Goal: Information Seeking & Learning: Learn about a topic

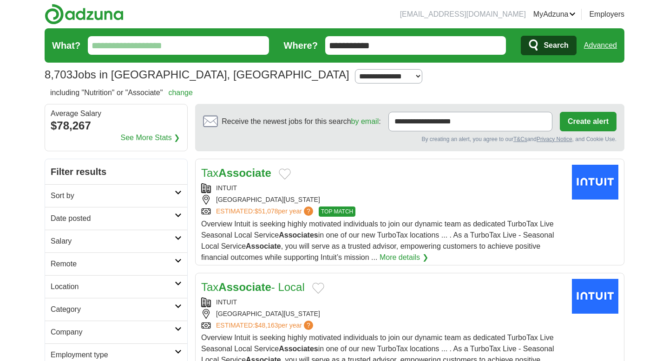
click at [148, 47] on input "What?" at bounding box center [178, 45] width 181 height 19
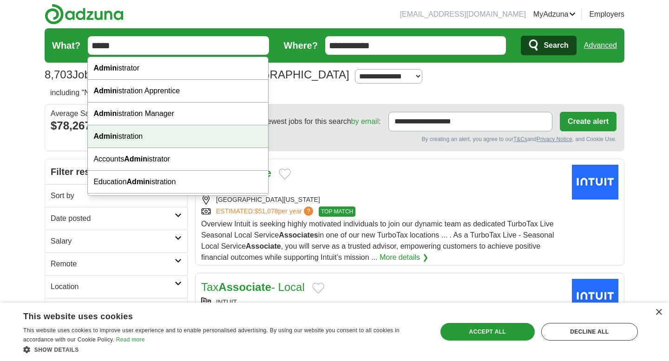
click at [140, 135] on div "Admin istration" at bounding box center [178, 136] width 180 height 23
type input "**********"
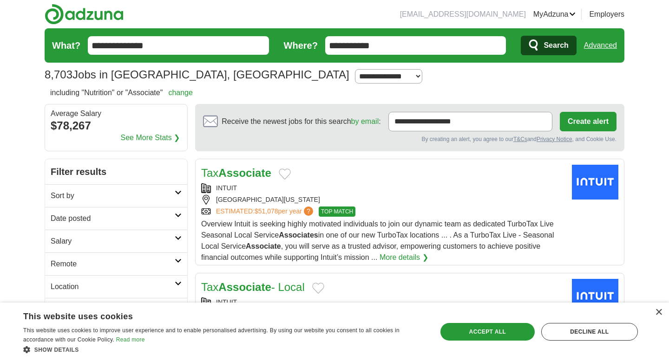
click at [564, 41] on span "Search" at bounding box center [556, 45] width 25 height 19
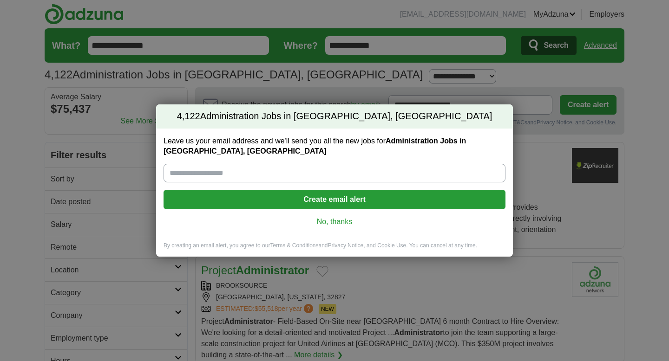
click at [330, 224] on link "No, thanks" at bounding box center [334, 222] width 327 height 10
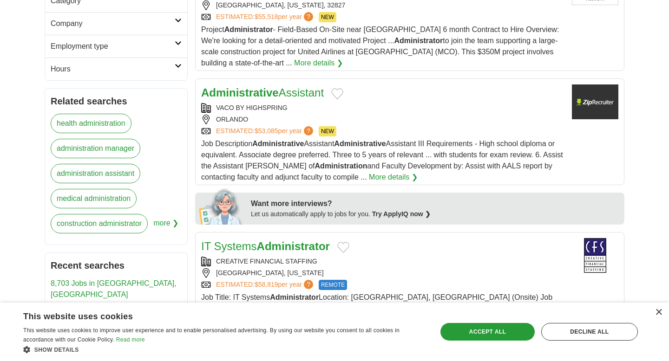
scroll to position [293, 0]
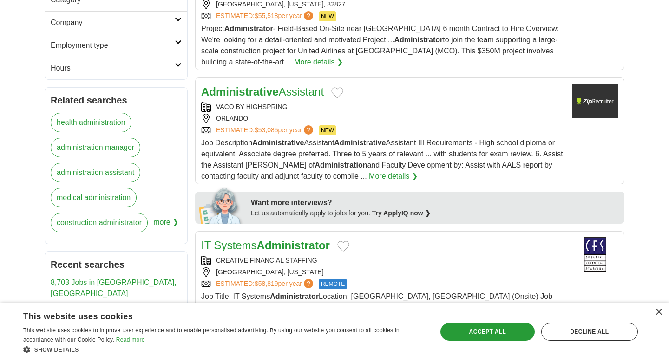
click at [268, 91] on strong "Administrative" at bounding box center [240, 91] width 78 height 13
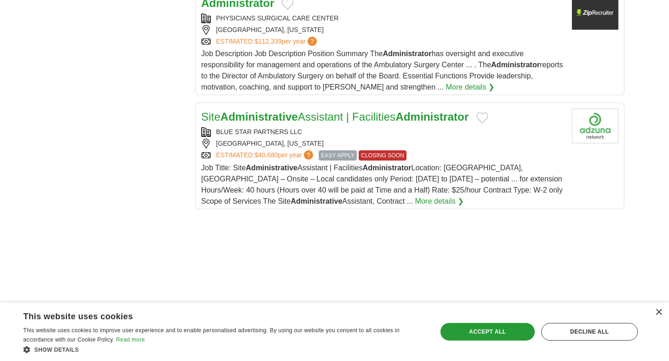
scroll to position [1124, 0]
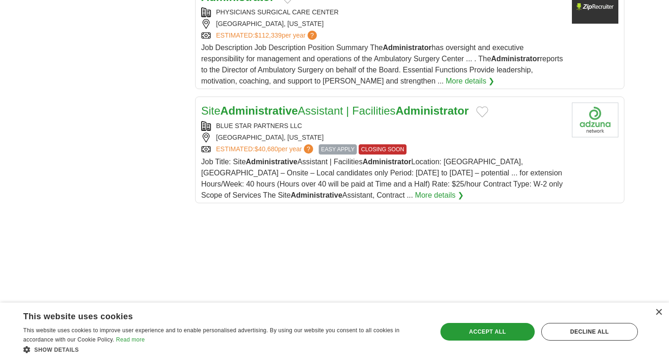
click at [339, 105] on link "Site Administrative Assistant | Facilities Administrator" at bounding box center [335, 111] width 268 height 13
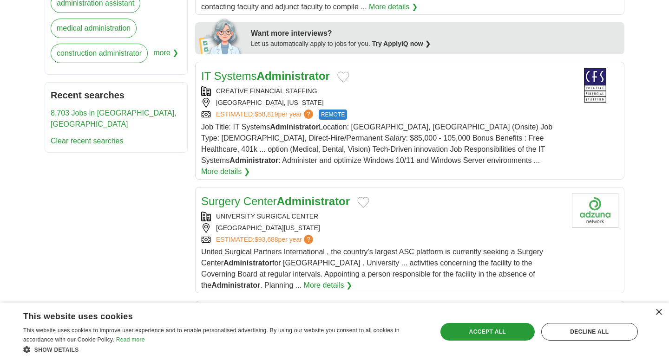
scroll to position [461, 0]
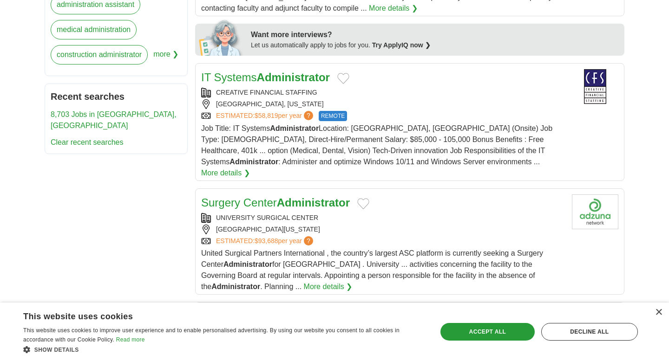
click at [260, 76] on strong "Administrator" at bounding box center [293, 77] width 73 height 13
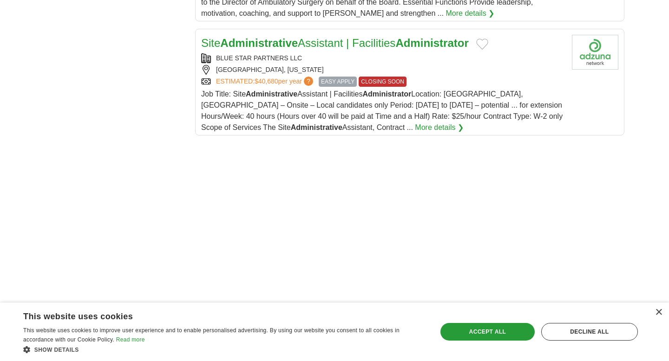
scroll to position [1324, 0]
